Goal: Information Seeking & Learning: Learn about a topic

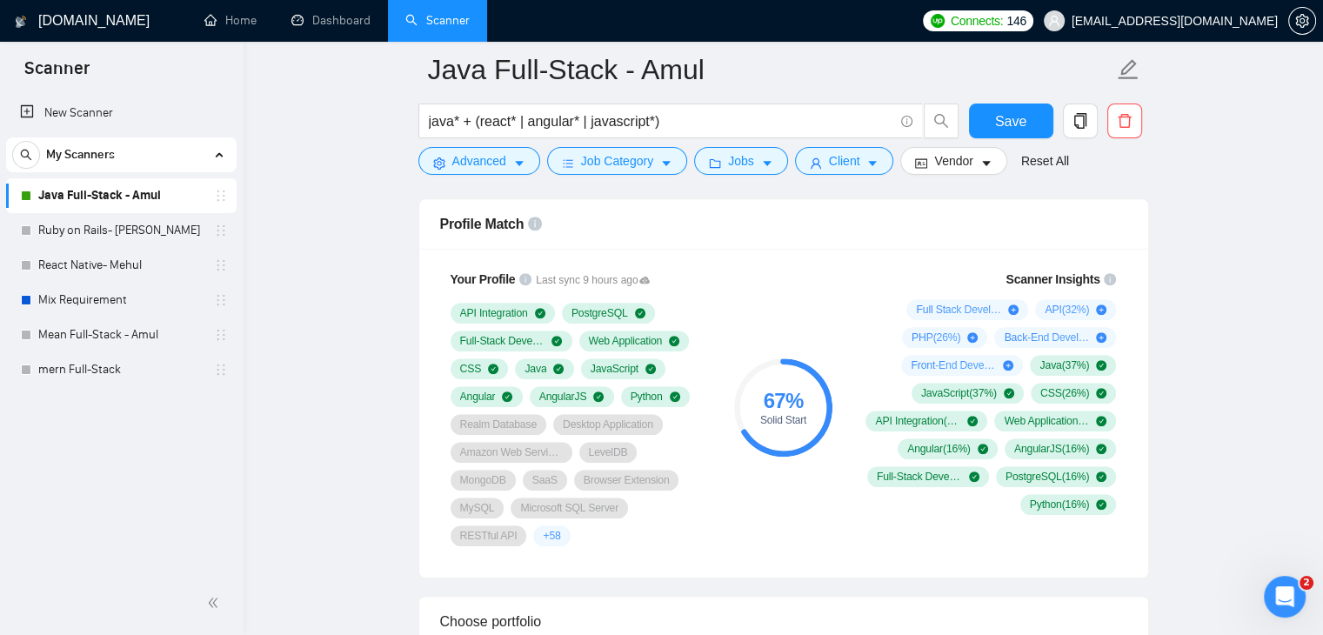
scroll to position [401, 0]
click at [773, 234] on div "Profile Match" at bounding box center [783, 224] width 687 height 50
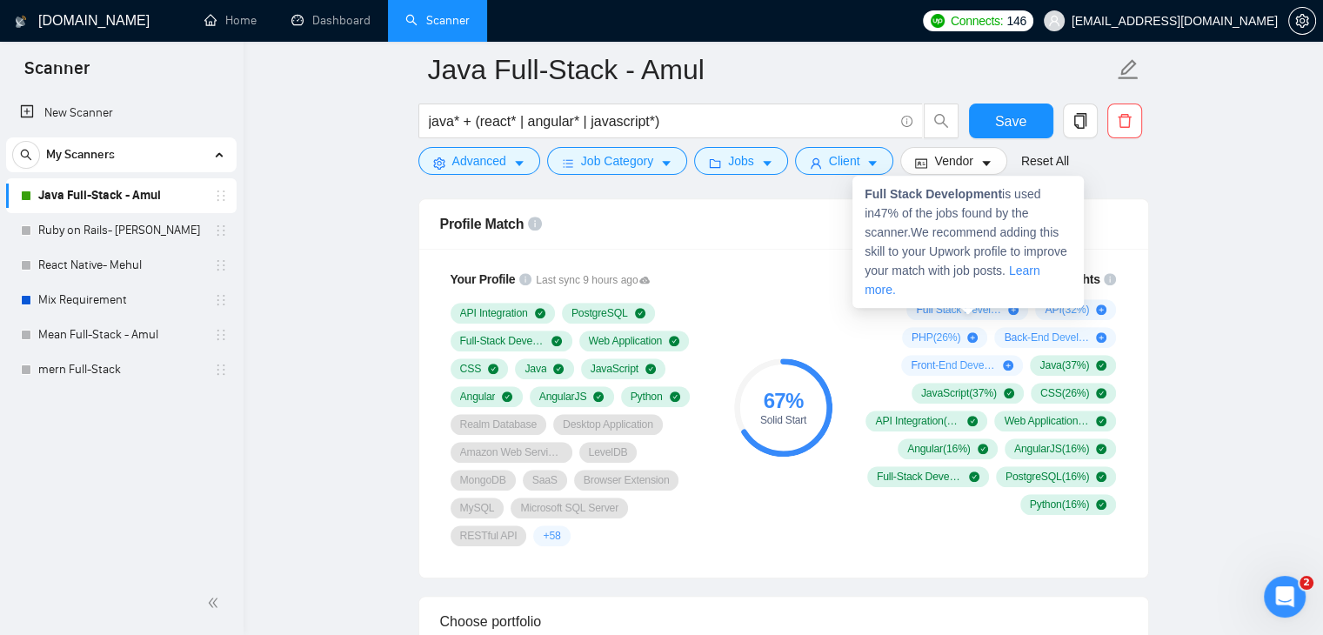
drag, startPoint x: 893, startPoint y: 290, endPoint x: 986, endPoint y: 292, distance: 93.1
click at [986, 299] on div "Full Stack Development ( 47 %) API ( 32 %) PHP ( 26 %) Back-End Development ( 1…" at bounding box center [989, 407] width 258 height 216
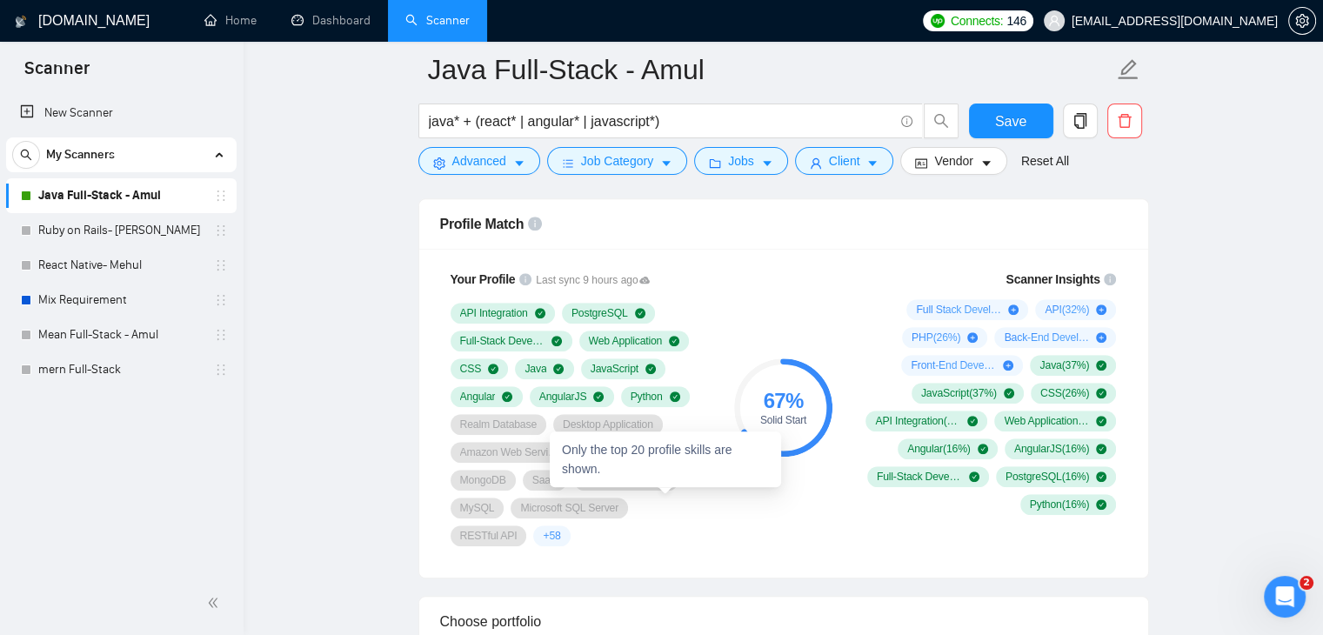
click at [560, 529] on span "+ 58" at bounding box center [551, 536] width 17 height 14
click at [694, 519] on div "Your Profile Last sync 9 hours ago API Integration PostgreSQL Full-Stack Develo…" at bounding box center [783, 413] width 729 height 329
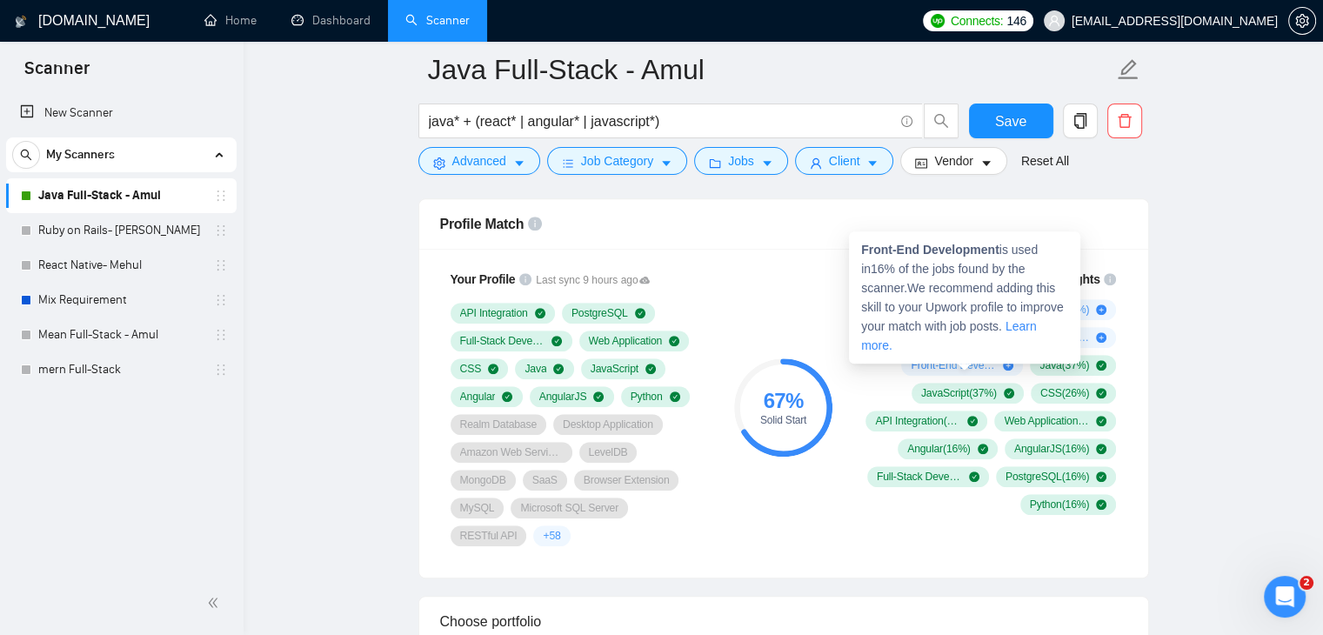
click at [1010, 360] on icon "plus-circle" at bounding box center [1008, 365] width 10 height 10
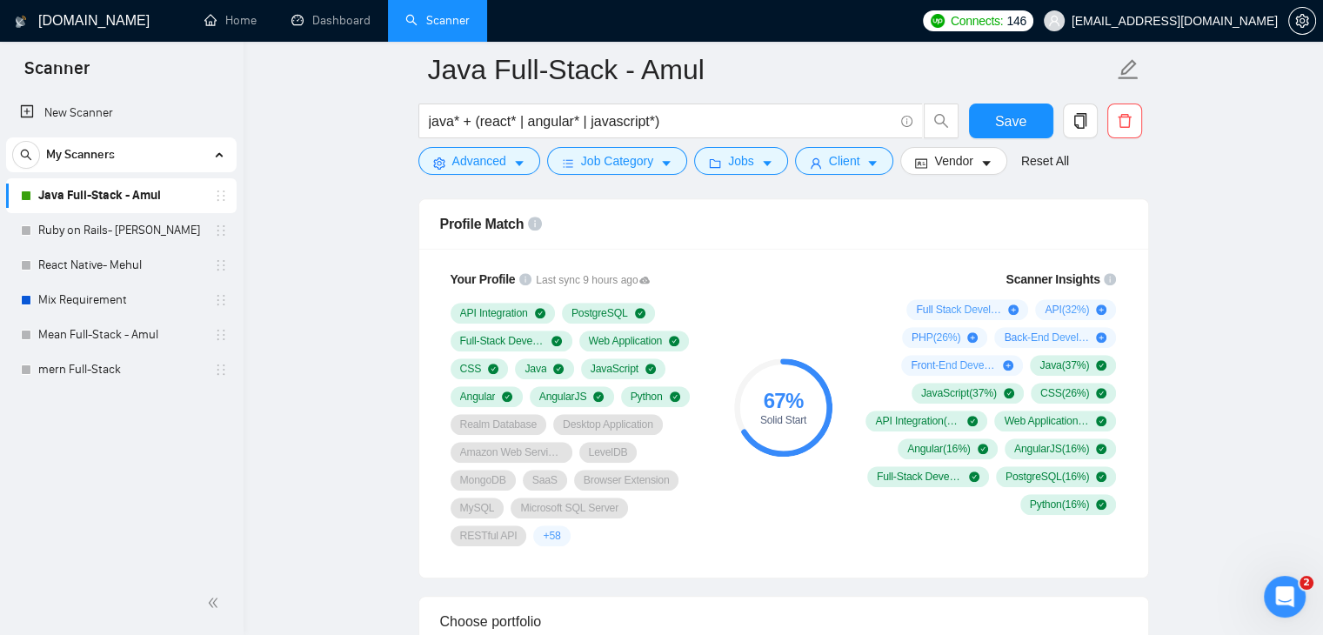
click at [823, 458] on div "67 % Solid Start" at bounding box center [783, 408] width 117 height 298
click at [709, 365] on div "Your Profile Last sync 9 hours ago API Integration PostgreSQL Full-Stack Develo…" at bounding box center [579, 408] width 278 height 298
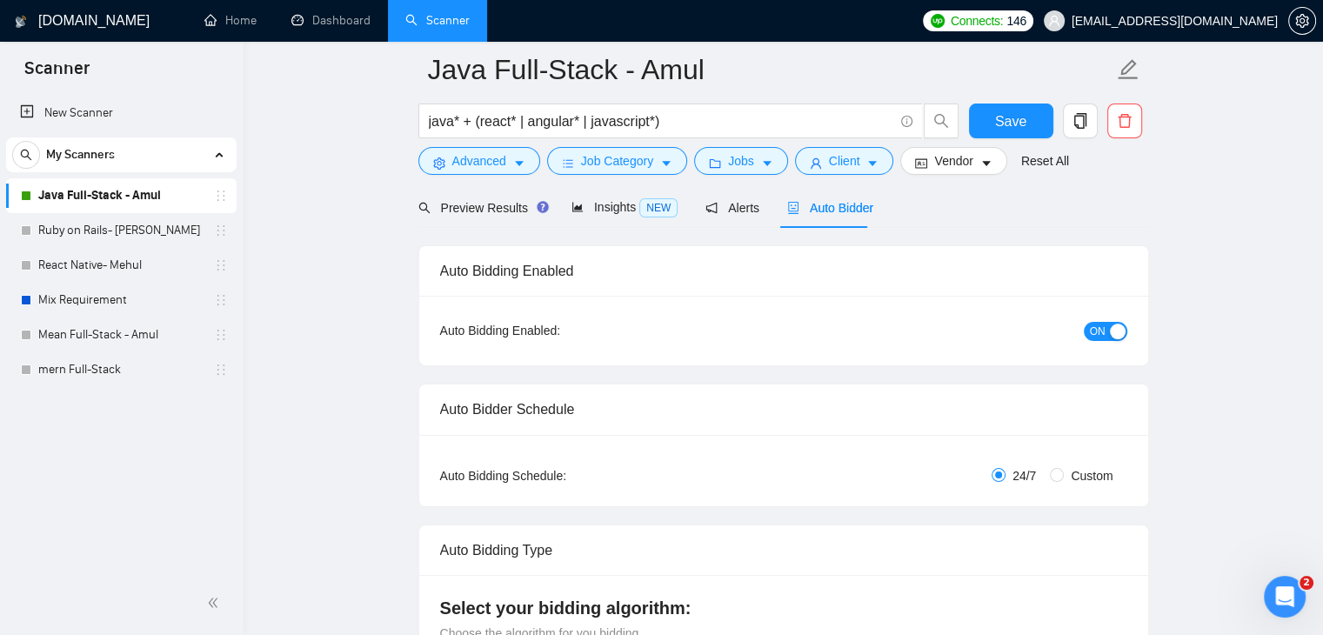
scroll to position [0, 0]
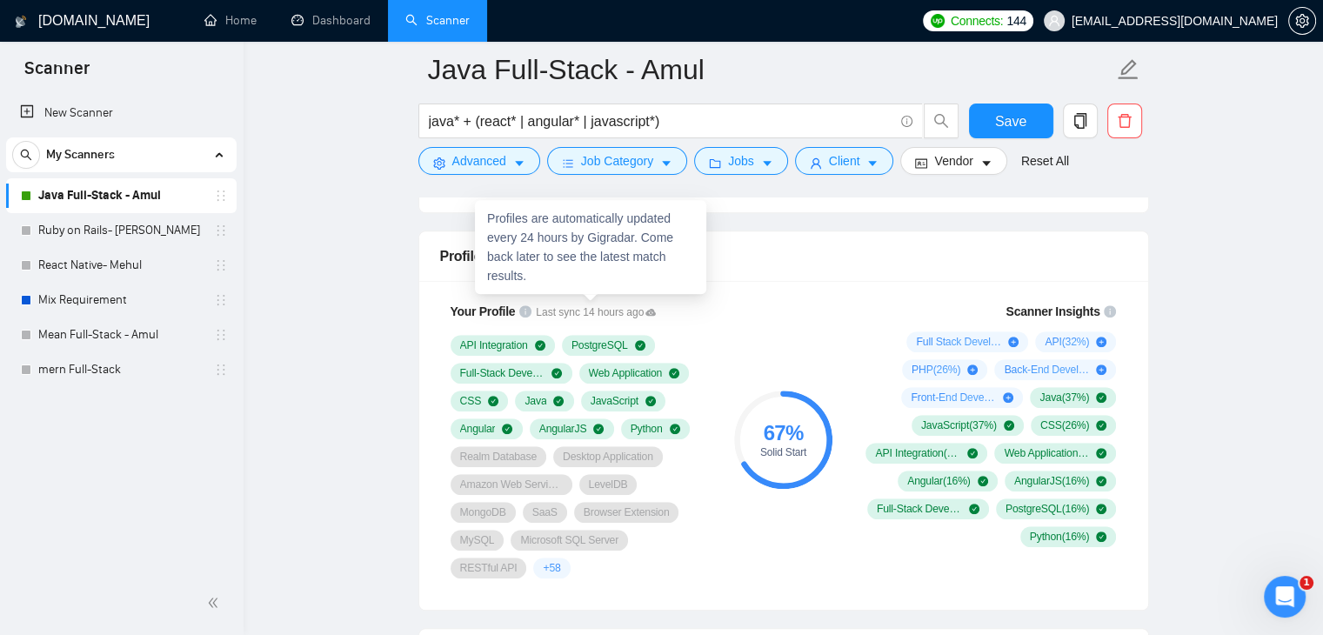
click at [646, 308] on icon at bounding box center [651, 311] width 10 height 7
